Goal: Book appointment/travel/reservation

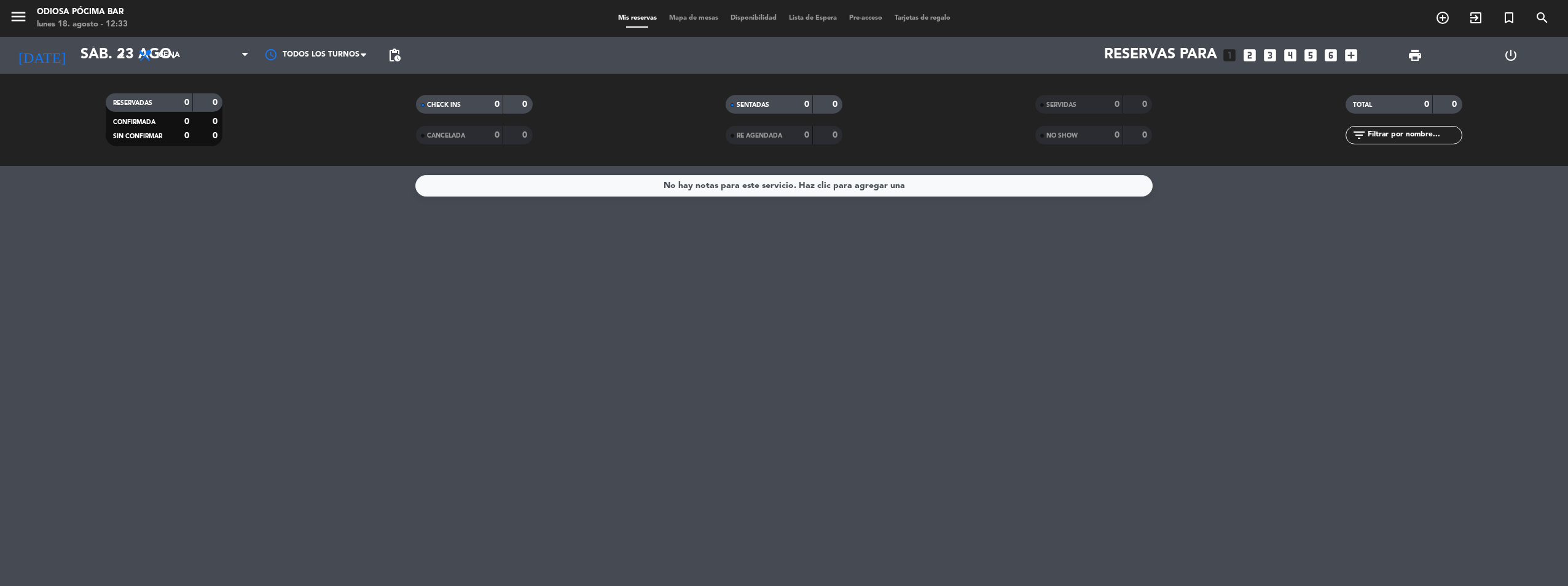
click at [1249, 56] on icon "looks_two" at bounding box center [1250, 56] width 16 height 16
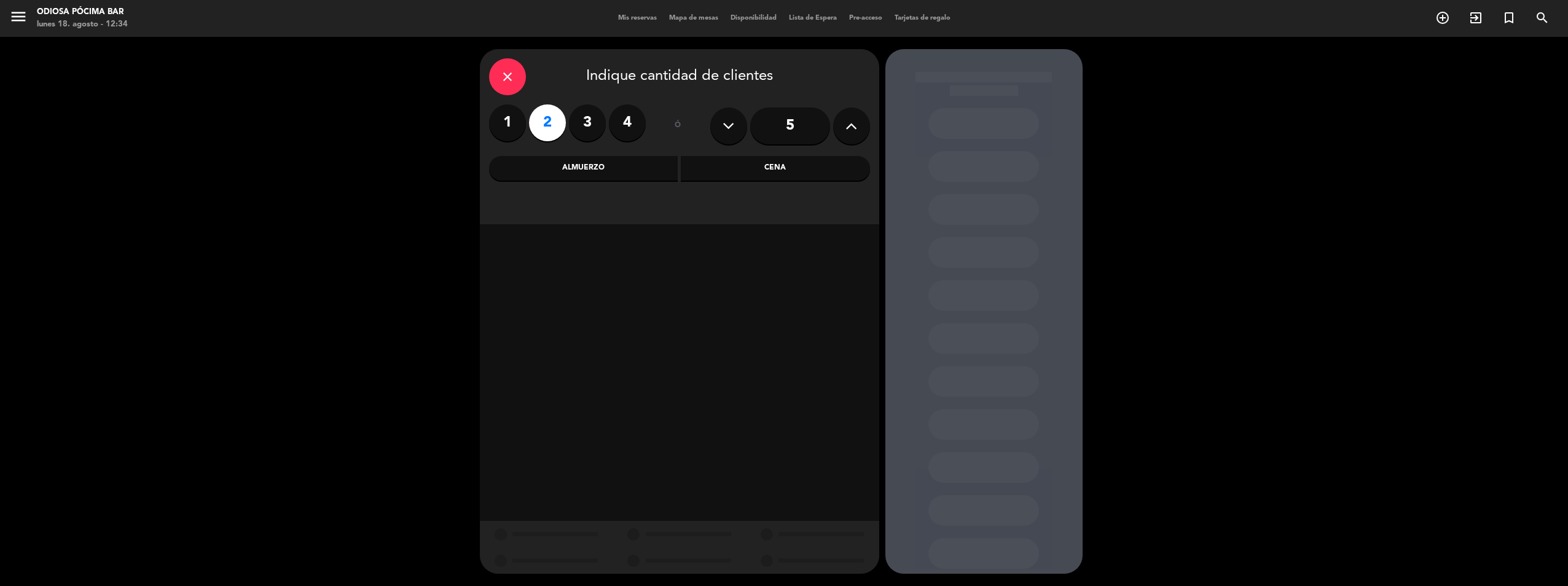
click at [748, 170] on div "Cena" at bounding box center [775, 168] width 189 height 24
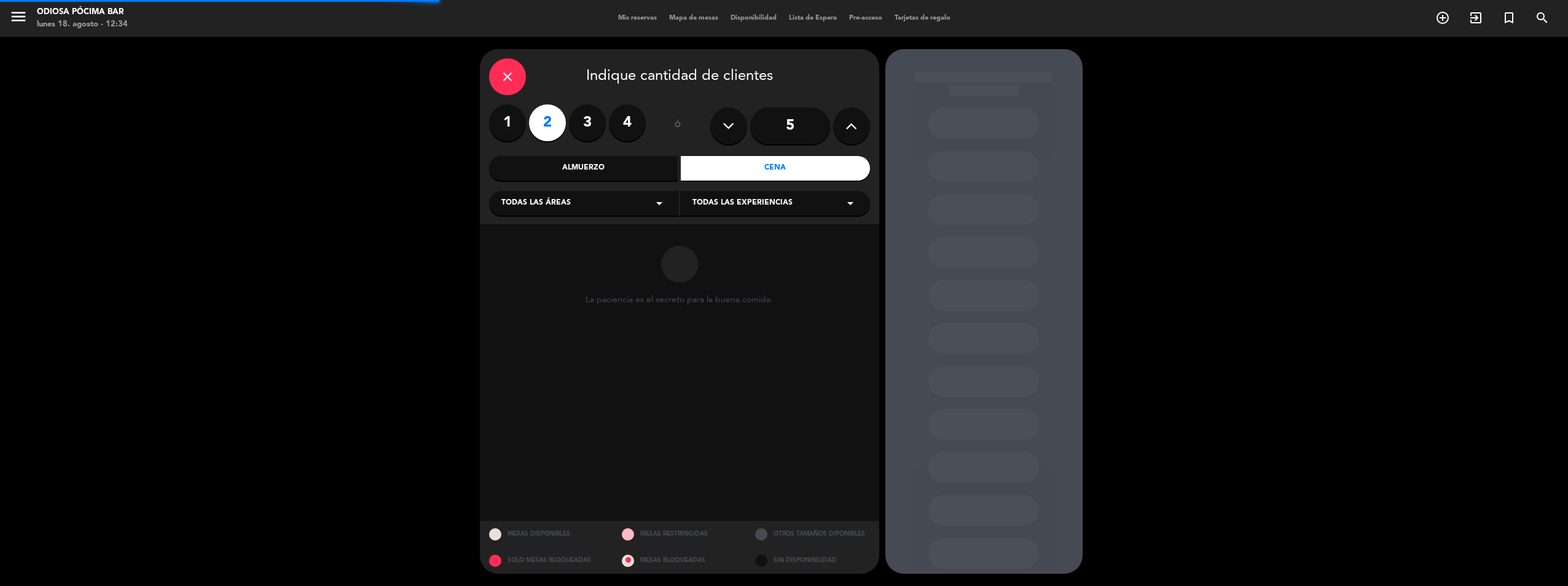
click at [728, 202] on span "Todas las experiencias" at bounding box center [742, 203] width 100 height 13
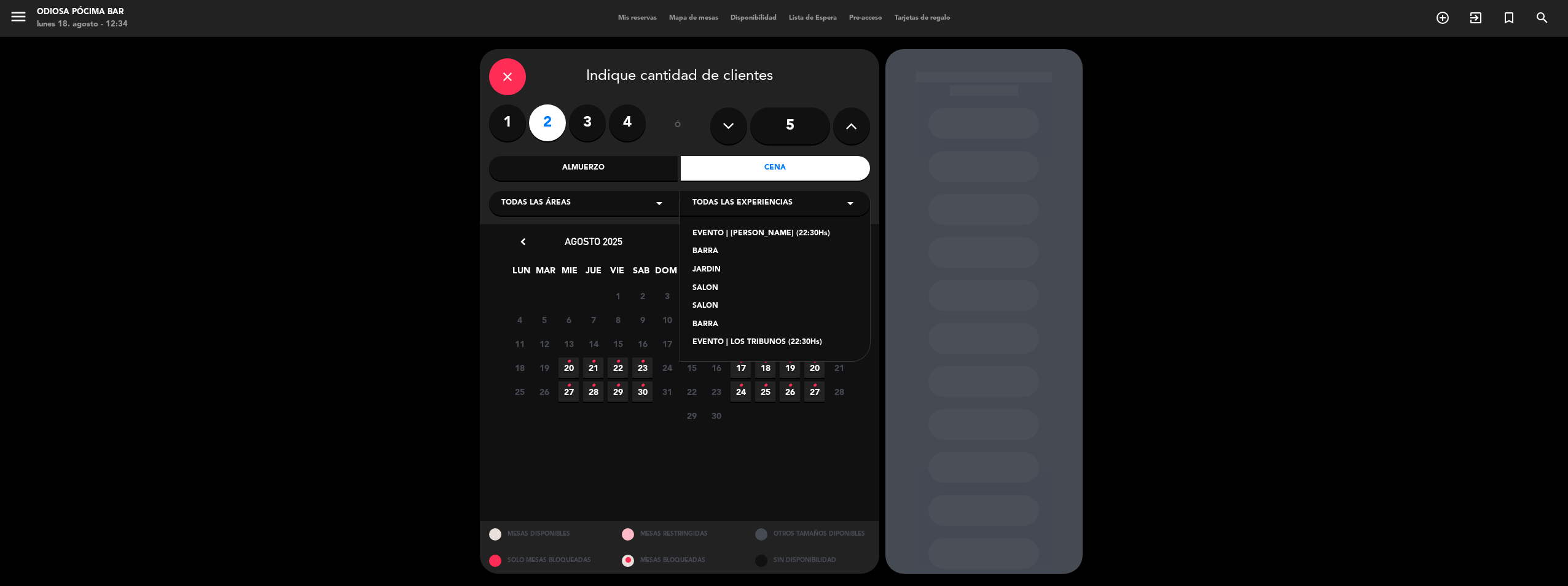
click at [734, 234] on div "EVENTO | [PERSON_NAME] (22:30Hs)" at bounding box center [775, 234] width 165 height 13
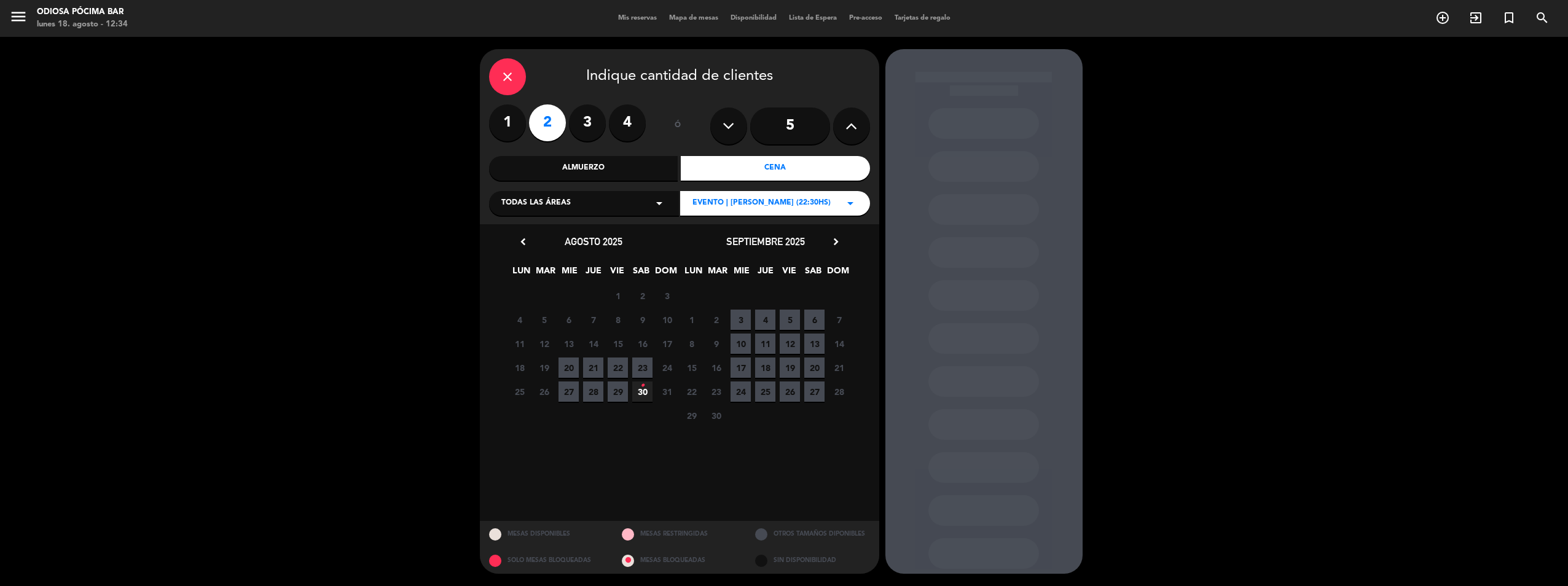
click at [642, 388] on icon "•" at bounding box center [642, 386] width 4 height 20
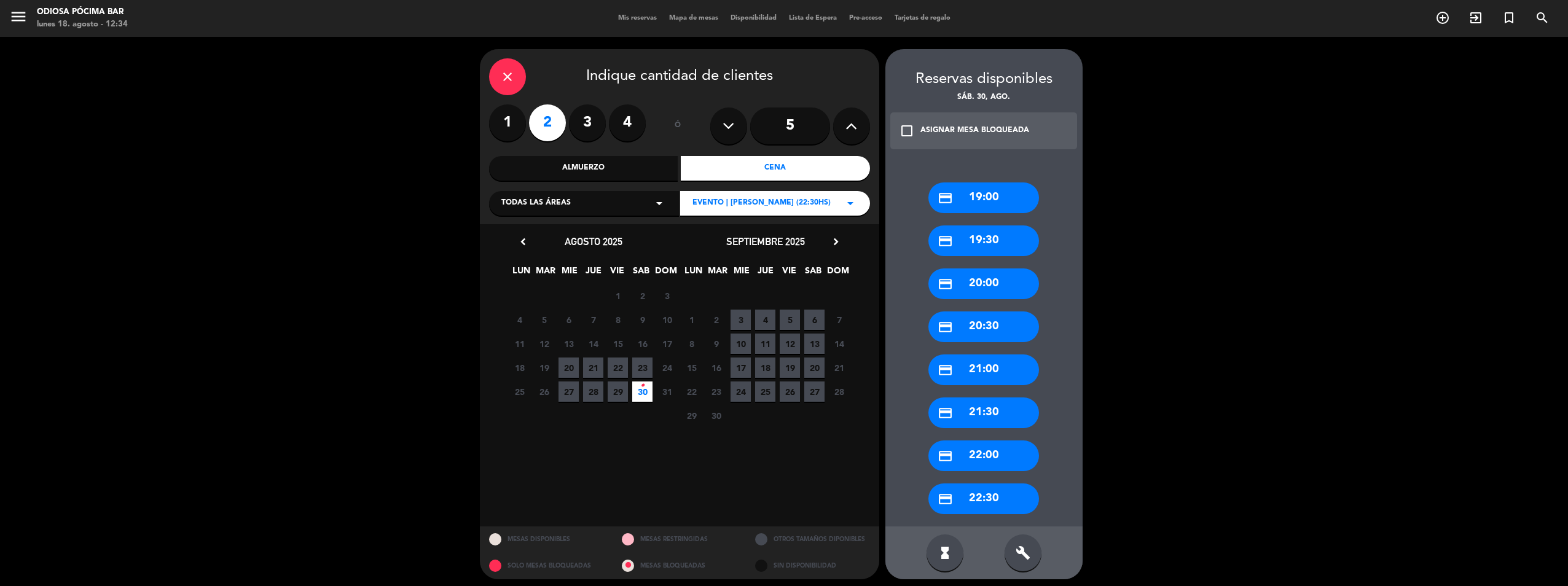
click at [975, 246] on div "credit_card 19:30" at bounding box center [984, 240] width 111 height 30
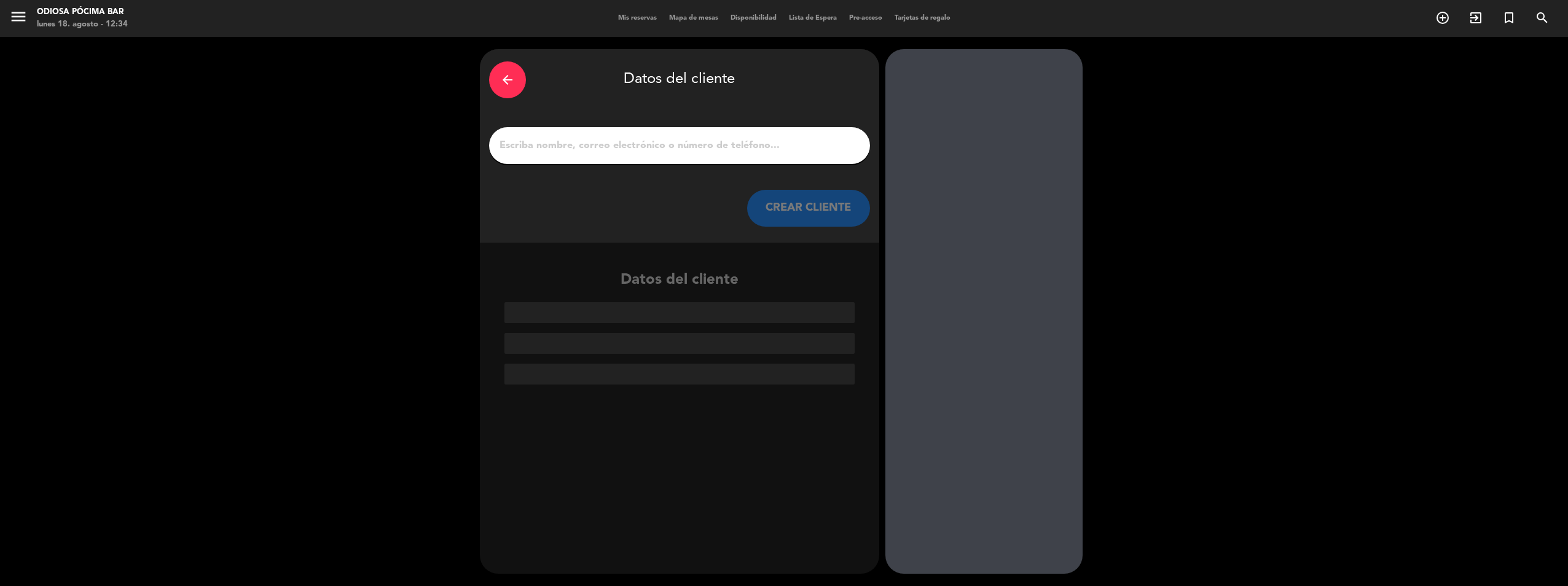
click at [678, 134] on div at bounding box center [679, 145] width 381 height 37
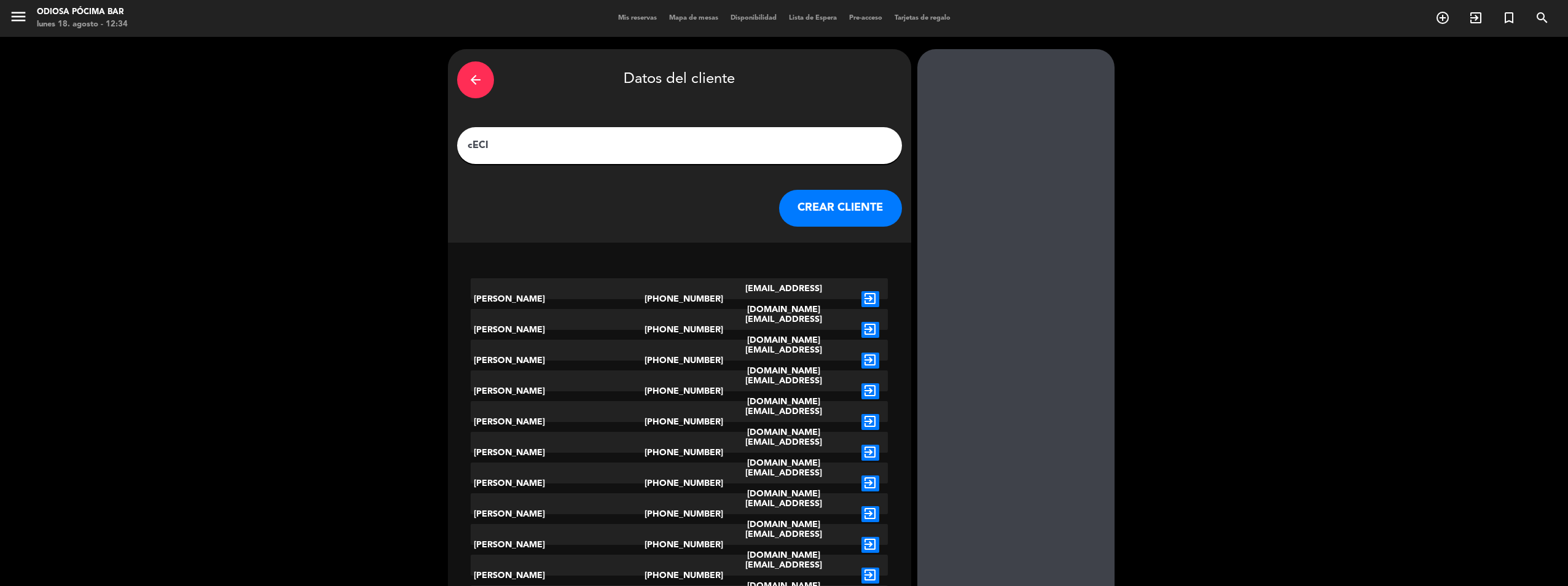
type input "[PERSON_NAME]"
drag, startPoint x: 532, startPoint y: 143, endPoint x: 449, endPoint y: 136, distance: 83.3
click at [449, 136] on div "arrow_back Datos del cliente [PERSON_NAME] CLIENTE [PERSON_NAME] [PHONE_NUMBER]…" at bounding box center [784, 420] width 1568 height 766
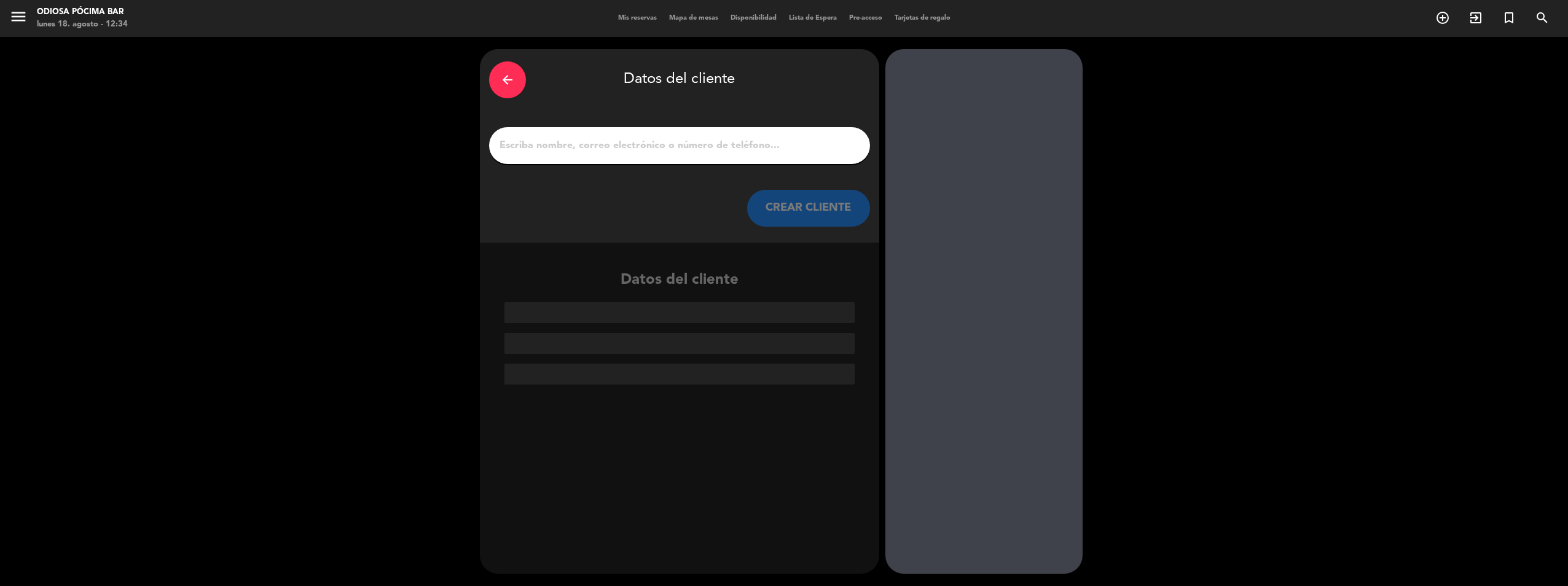
click at [521, 82] on div "arrow_back" at bounding box center [507, 80] width 37 height 37
